Goal: Task Accomplishment & Management: Manage account settings

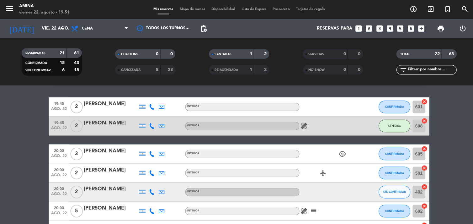
scroll to position [15, 0]
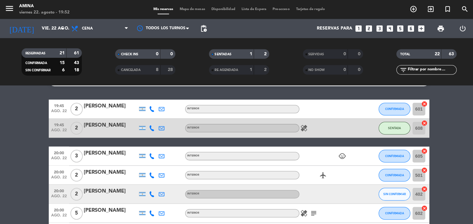
click at [336, 155] on icon "child_care" at bounding box center [339, 155] width 8 height 8
click at [338, 152] on icon "child_care" at bounding box center [339, 155] width 8 height 8
click at [337, 157] on icon "child_care" at bounding box center [339, 155] width 8 height 8
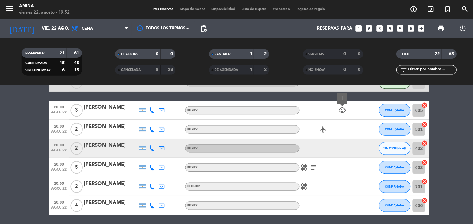
scroll to position [61, 0]
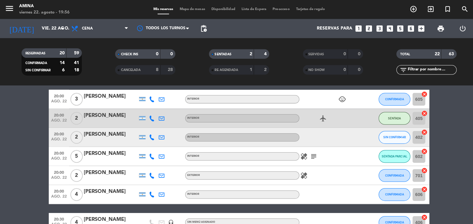
scroll to position [76, 0]
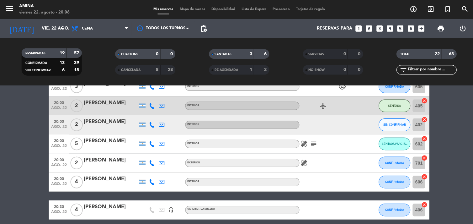
scroll to position [86, 0]
